Goal: Browse casually

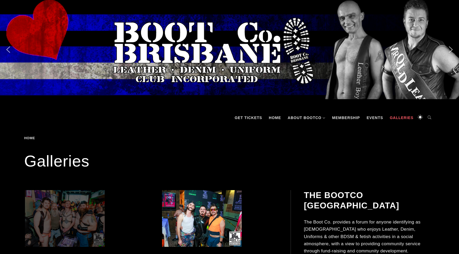
click at [85, 214] on span at bounding box center [83, 218] width 116 height 57
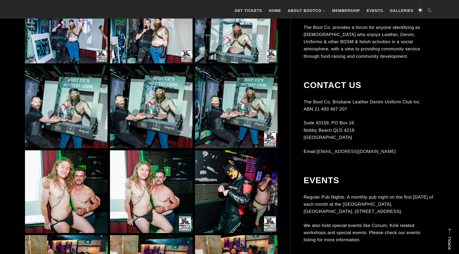
scroll to position [883, 0]
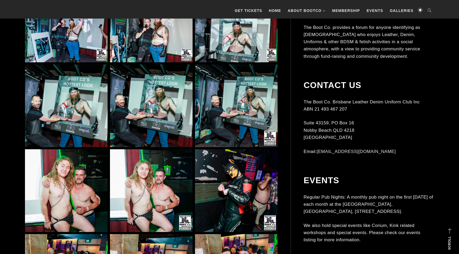
click at [169, 111] on img at bounding box center [151, 106] width 83 height 83
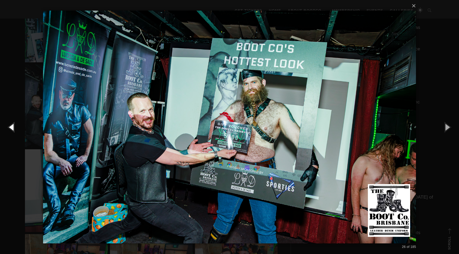
click at [17, 132] on button "button" at bounding box center [12, 127] width 24 height 29
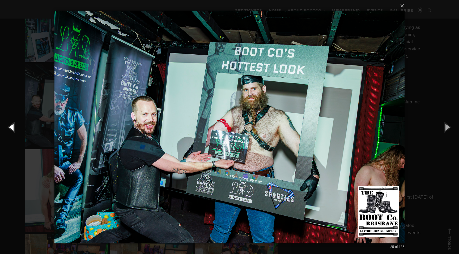
click at [15, 128] on button "button" at bounding box center [12, 127] width 24 height 29
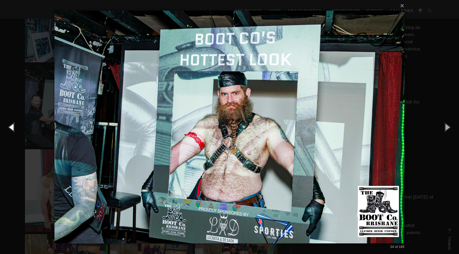
click at [15, 128] on button "button" at bounding box center [12, 127] width 24 height 29
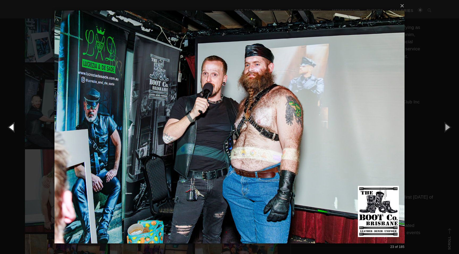
click at [15, 128] on button "button" at bounding box center [12, 127] width 24 height 29
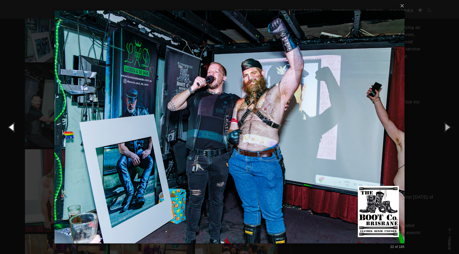
click at [15, 128] on button "button" at bounding box center [12, 127] width 24 height 29
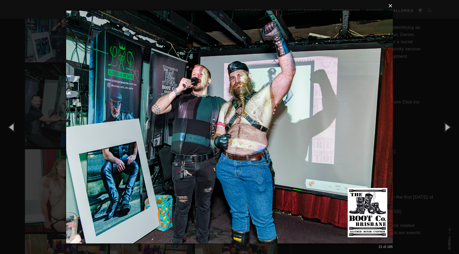
click at [389, 4] on button "×" at bounding box center [231, 6] width 326 height 12
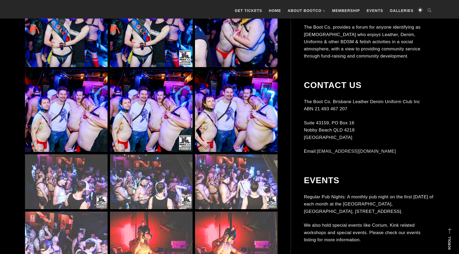
scroll to position [1534, 0]
click at [149, 102] on img at bounding box center [151, 111] width 83 height 83
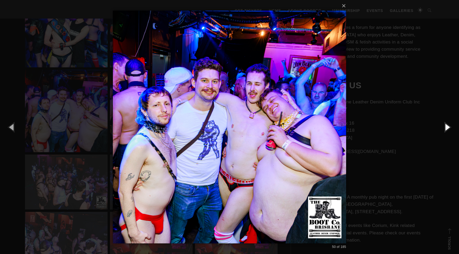
click at [445, 127] on button "button" at bounding box center [447, 127] width 24 height 29
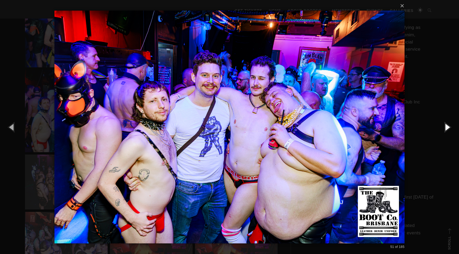
click at [445, 127] on button "button" at bounding box center [447, 127] width 24 height 29
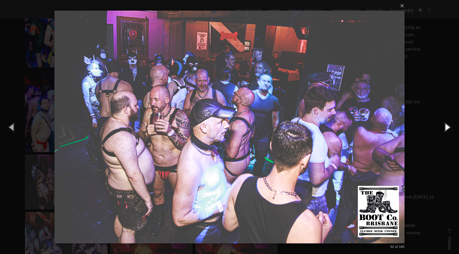
click at [446, 127] on button "button" at bounding box center [447, 127] width 24 height 29
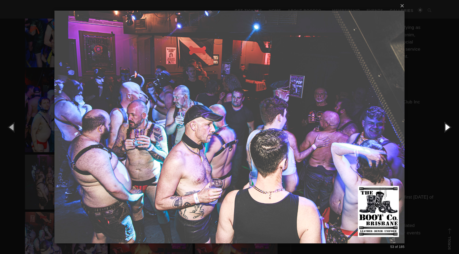
click at [446, 127] on button "button" at bounding box center [447, 127] width 24 height 29
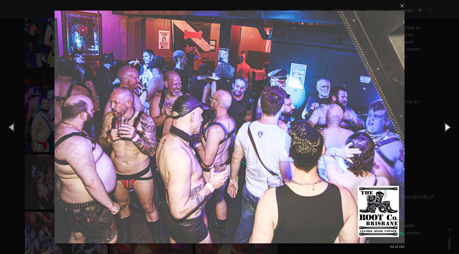
click at [446, 127] on button "button" at bounding box center [447, 127] width 24 height 29
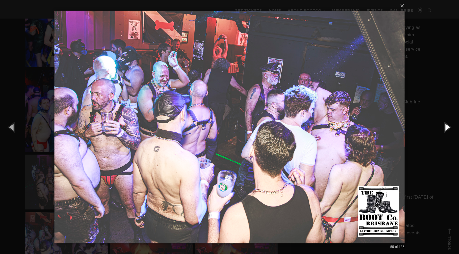
click at [446, 127] on button "button" at bounding box center [447, 127] width 24 height 29
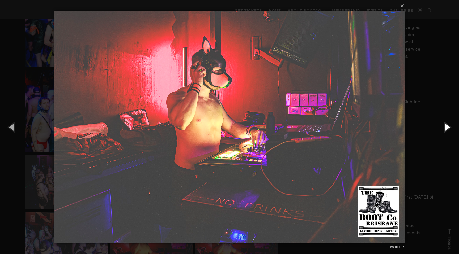
click at [446, 127] on button "button" at bounding box center [447, 127] width 24 height 29
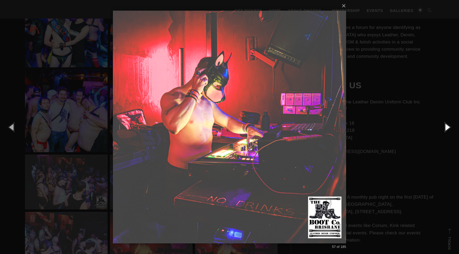
click at [446, 127] on button "button" at bounding box center [447, 127] width 24 height 29
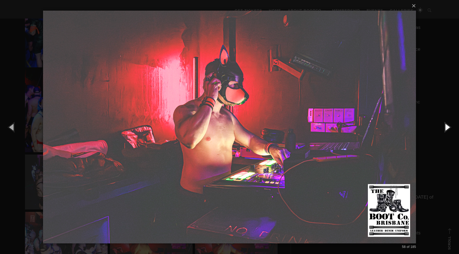
click at [446, 127] on button "button" at bounding box center [447, 127] width 24 height 29
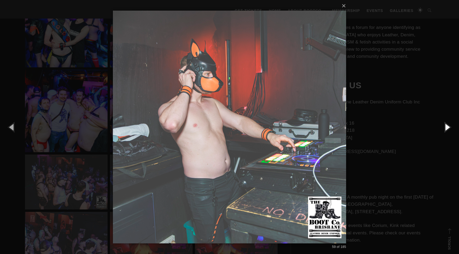
click at [446, 127] on button "button" at bounding box center [447, 127] width 24 height 29
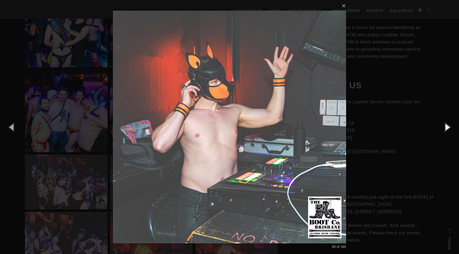
click at [446, 127] on button "button" at bounding box center [447, 127] width 24 height 29
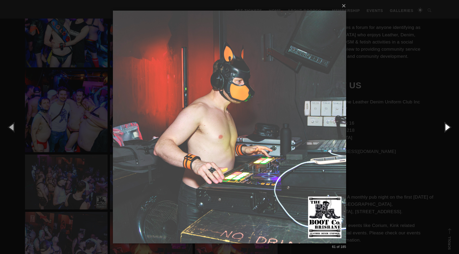
click at [446, 127] on button "button" at bounding box center [447, 127] width 24 height 29
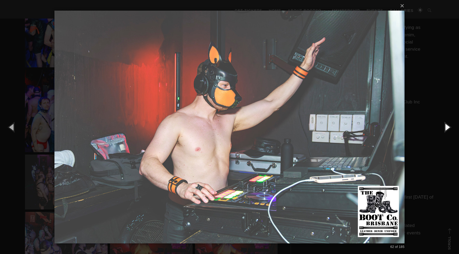
click at [446, 127] on button "button" at bounding box center [447, 127] width 24 height 29
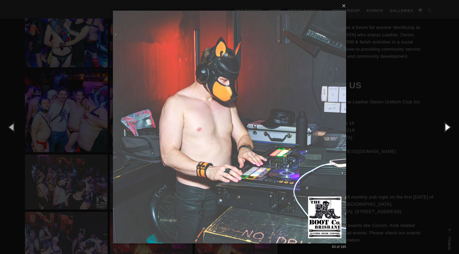
click at [446, 127] on button "button" at bounding box center [447, 127] width 24 height 29
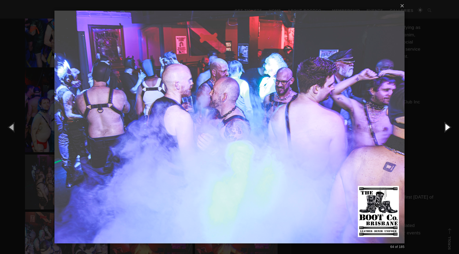
click at [446, 127] on button "button" at bounding box center [447, 127] width 24 height 29
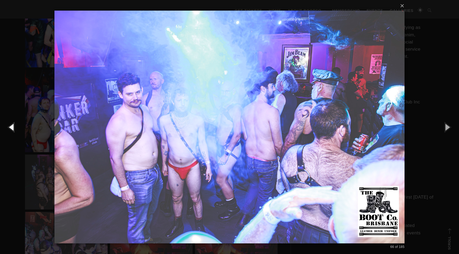
click at [13, 129] on button "button" at bounding box center [12, 127] width 24 height 29
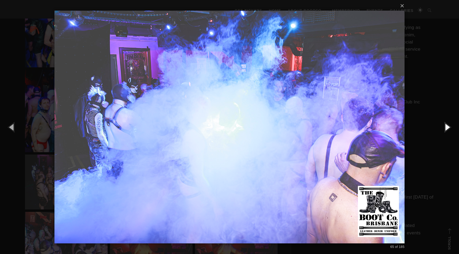
click at [443, 127] on button "button" at bounding box center [447, 127] width 24 height 29
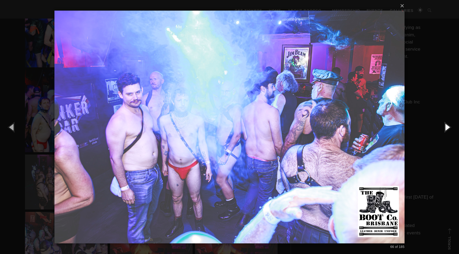
click at [443, 127] on button "button" at bounding box center [447, 127] width 24 height 29
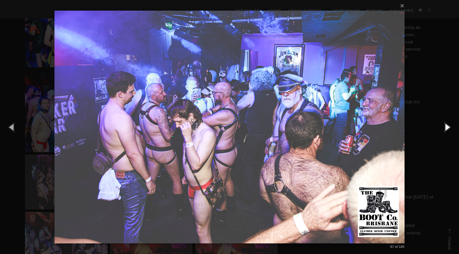
click at [443, 127] on button "button" at bounding box center [447, 127] width 24 height 29
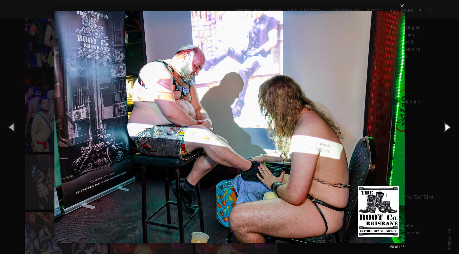
click at [443, 127] on button "button" at bounding box center [447, 127] width 24 height 29
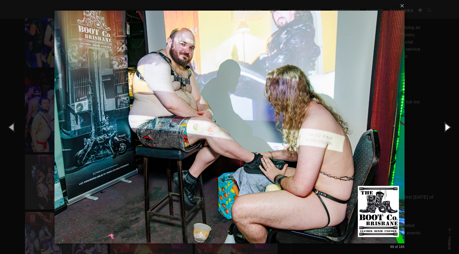
click at [443, 127] on button "button" at bounding box center [447, 127] width 24 height 29
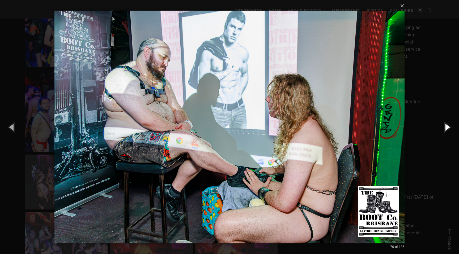
click at [443, 127] on button "button" at bounding box center [447, 127] width 24 height 29
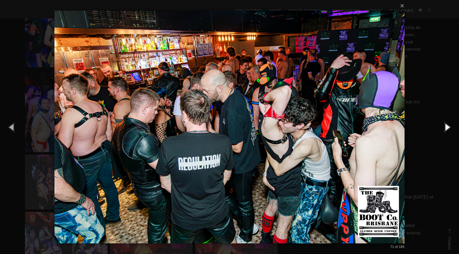
click at [443, 127] on button "button" at bounding box center [447, 127] width 24 height 29
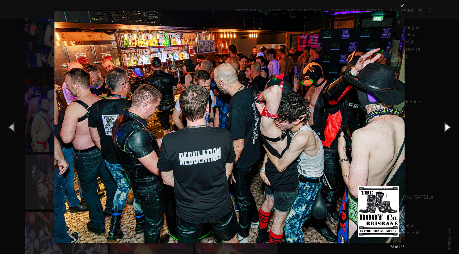
click at [443, 127] on button "button" at bounding box center [447, 127] width 24 height 29
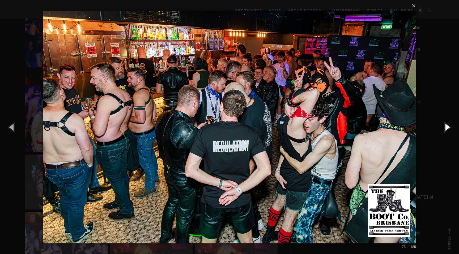
click at [443, 127] on button "button" at bounding box center [447, 127] width 24 height 29
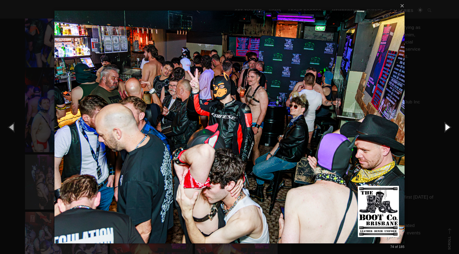
click at [443, 127] on button "button" at bounding box center [447, 127] width 24 height 29
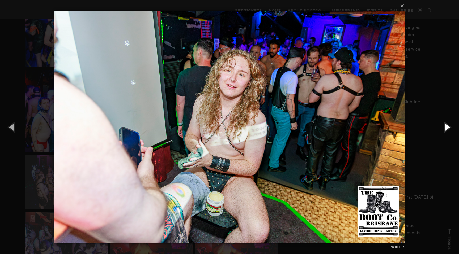
click at [443, 127] on button "button" at bounding box center [447, 127] width 24 height 29
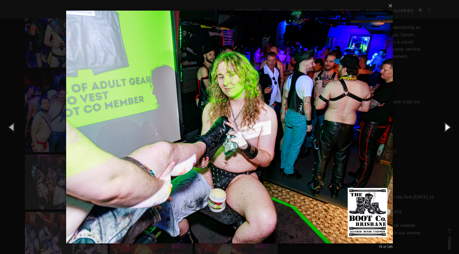
click at [443, 127] on button "button" at bounding box center [447, 127] width 24 height 29
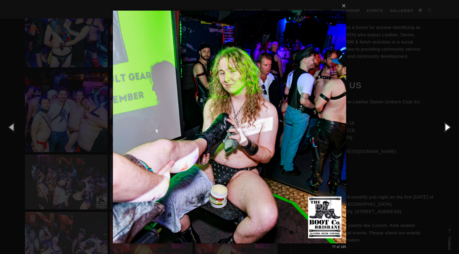
click at [443, 127] on button "button" at bounding box center [447, 127] width 24 height 29
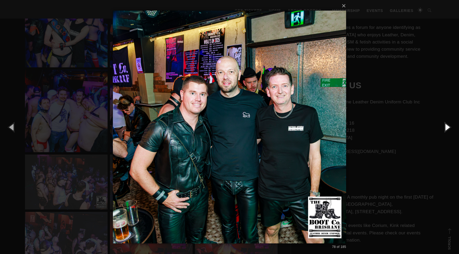
click at [443, 127] on button "button" at bounding box center [447, 127] width 24 height 29
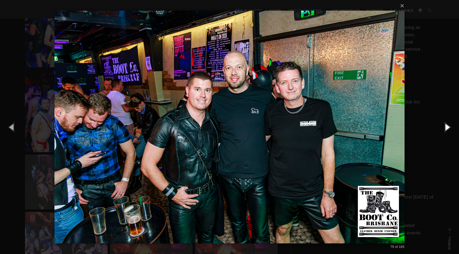
click at [443, 127] on button "button" at bounding box center [447, 127] width 24 height 29
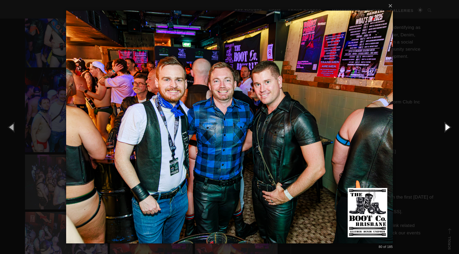
click at [443, 127] on button "button" at bounding box center [447, 127] width 24 height 29
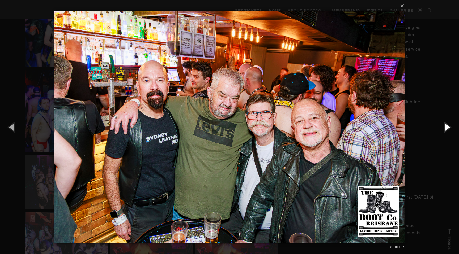
click at [443, 127] on button "button" at bounding box center [447, 127] width 24 height 29
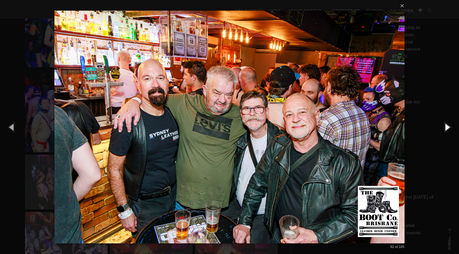
click at [443, 127] on button "button" at bounding box center [447, 127] width 24 height 29
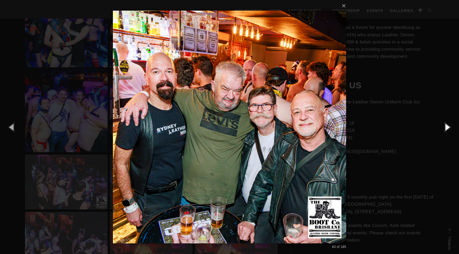
click at [443, 127] on button "button" at bounding box center [447, 127] width 24 height 29
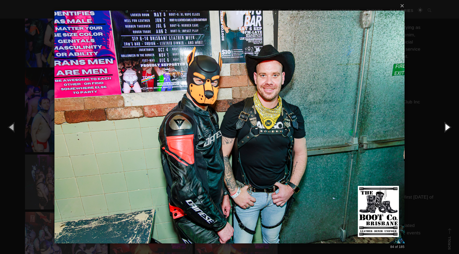
click at [443, 127] on button "button" at bounding box center [447, 127] width 24 height 29
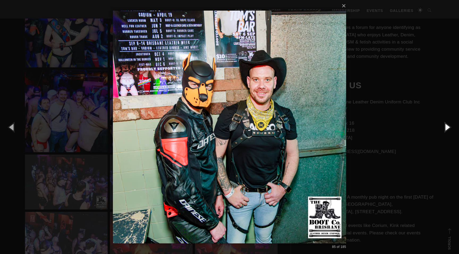
click at [443, 127] on button "button" at bounding box center [447, 127] width 24 height 29
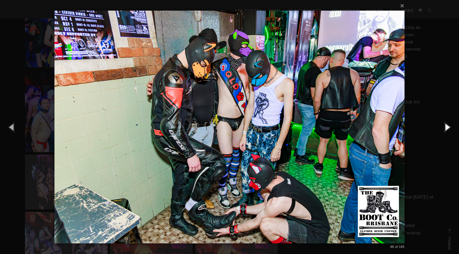
click at [443, 127] on button "button" at bounding box center [447, 127] width 24 height 29
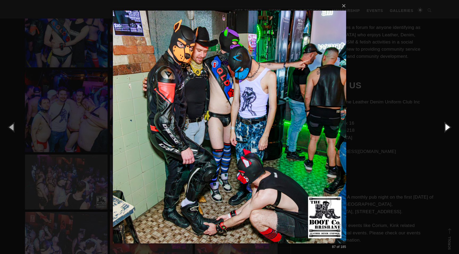
click at [443, 127] on button "button" at bounding box center [447, 127] width 24 height 29
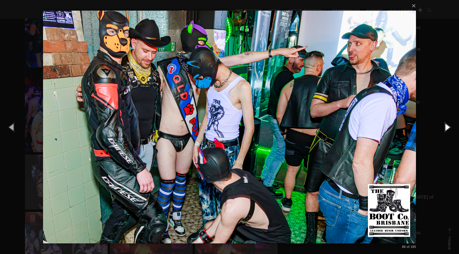
click at [443, 127] on button "button" at bounding box center [447, 127] width 24 height 29
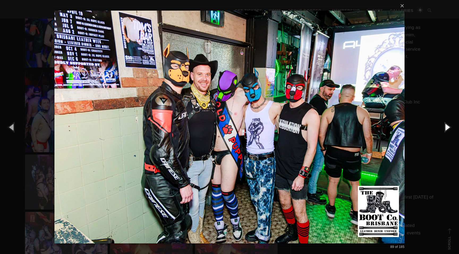
click at [443, 127] on button "button" at bounding box center [447, 127] width 24 height 29
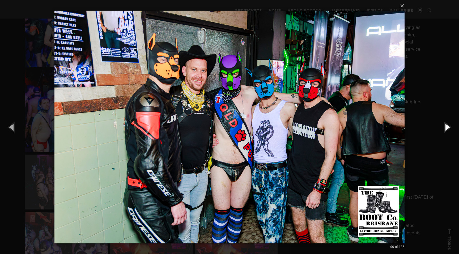
click at [443, 127] on button "button" at bounding box center [447, 127] width 24 height 29
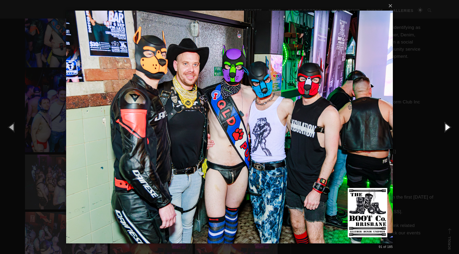
click at [443, 127] on button "button" at bounding box center [447, 127] width 24 height 29
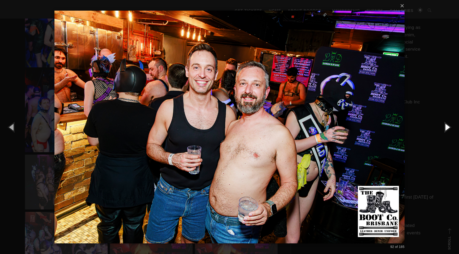
click at [443, 127] on button "button" at bounding box center [447, 127] width 24 height 29
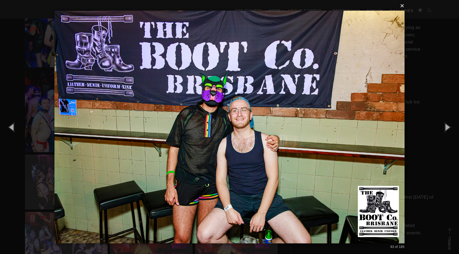
click at [399, 9] on button "×" at bounding box center [231, 6] width 350 height 12
